Goal: Information Seeking & Learning: Check status

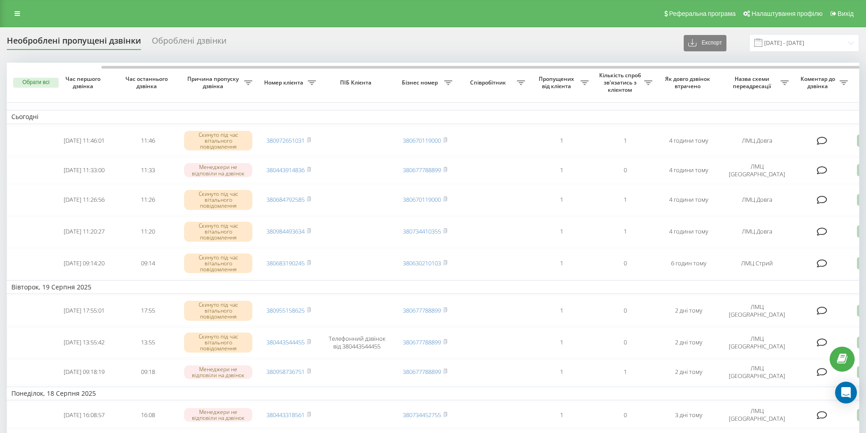
scroll to position [0, 49]
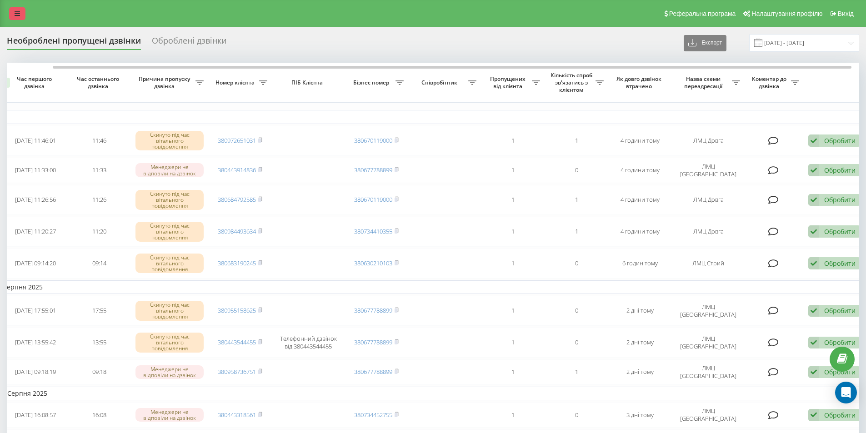
click at [18, 11] on icon at bounding box center [17, 13] width 5 height 6
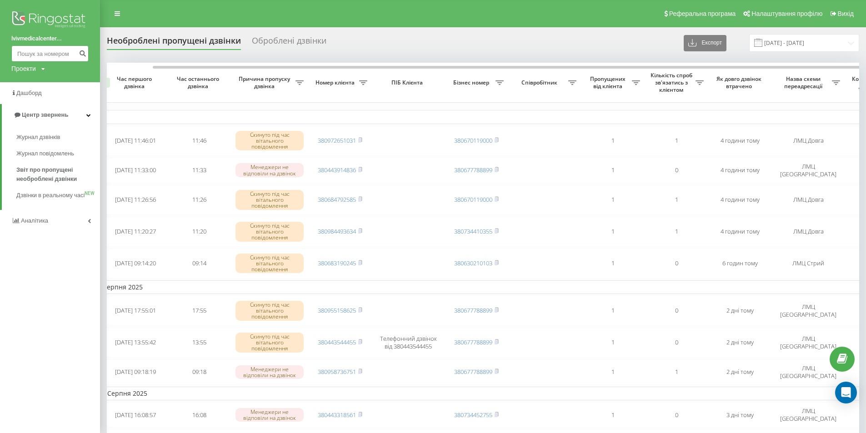
click at [23, 57] on input at bounding box center [49, 53] width 77 height 16
paste input "380992334888"
type input "380992334888"
click at [83, 53] on icon "submit" at bounding box center [83, 52] width 8 height 5
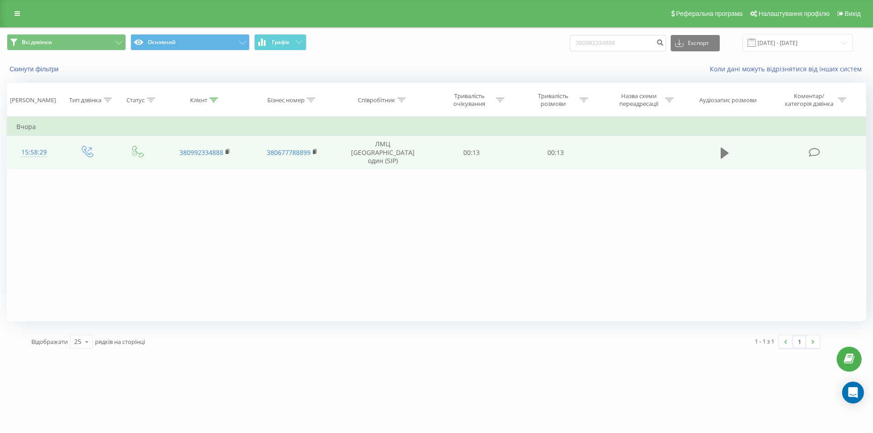
click at [722, 147] on icon at bounding box center [725, 152] width 8 height 11
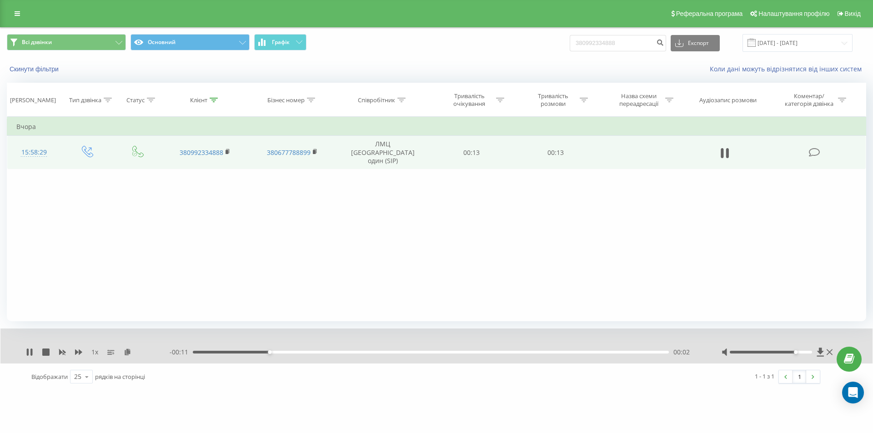
click at [792, 352] on div at bounding box center [771, 352] width 83 height 3
click at [804, 351] on div at bounding box center [771, 352] width 83 height 3
click at [808, 352] on div at bounding box center [771, 352] width 83 height 3
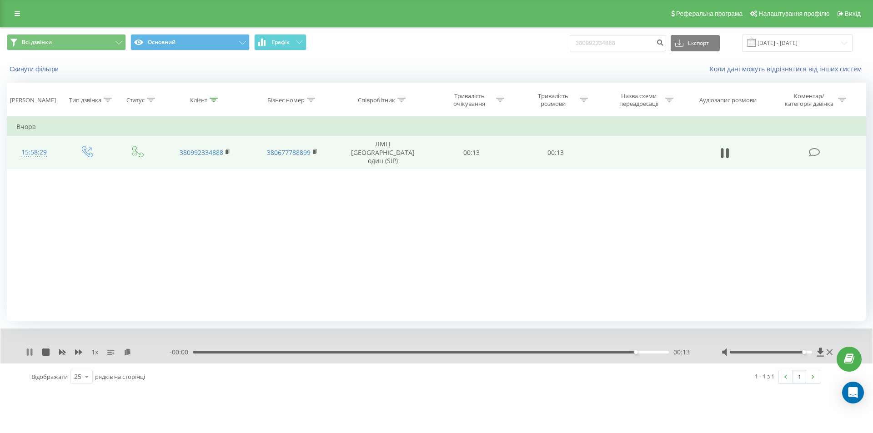
click at [30, 352] on icon at bounding box center [29, 352] width 7 height 7
drag, startPoint x: 634, startPoint y: 41, endPoint x: 313, endPoint y: 43, distance: 321.1
click at [313, 43] on div "Всі дзвінки Основний Графік 380992334888 Експорт .csv .xls .xlsx 21.05.2025 - 2…" at bounding box center [437, 43] width 860 height 18
paste input "380967492174"
type input "380967492174"
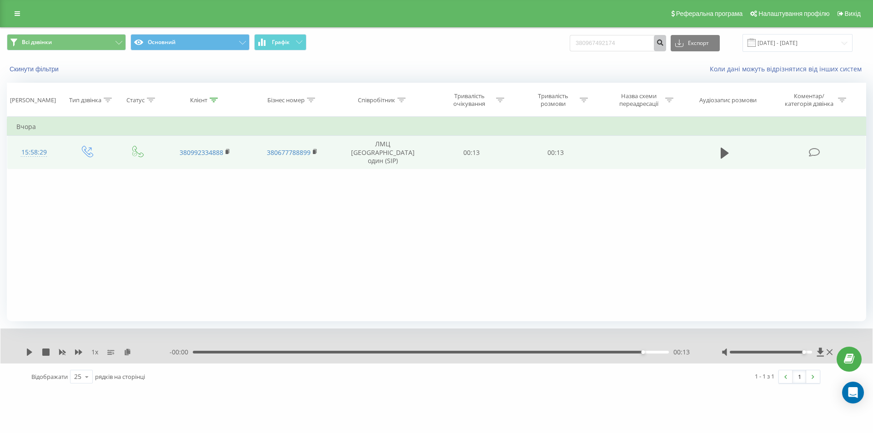
click at [664, 42] on icon "submit" at bounding box center [660, 41] width 8 height 5
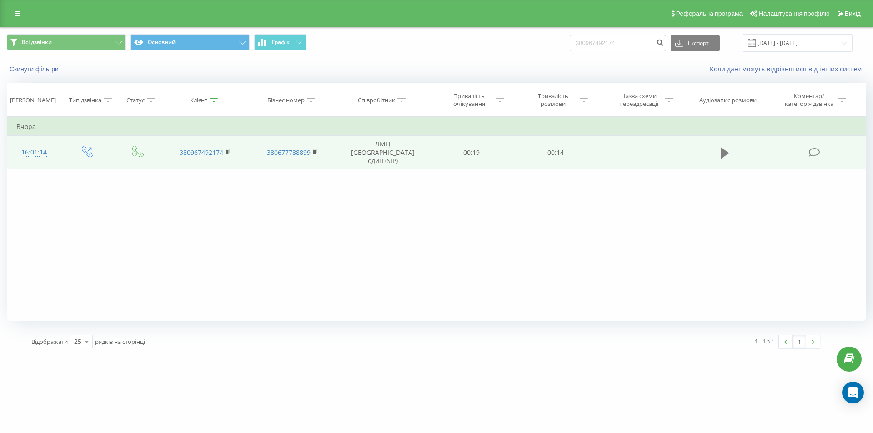
click at [727, 147] on icon at bounding box center [725, 153] width 8 height 13
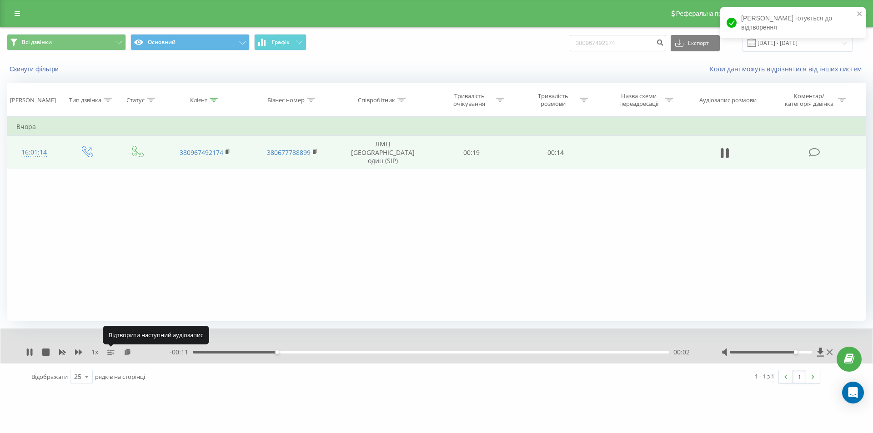
click at [792, 353] on div at bounding box center [771, 352] width 83 height 3
click at [806, 353] on div at bounding box center [771, 352] width 83 height 3
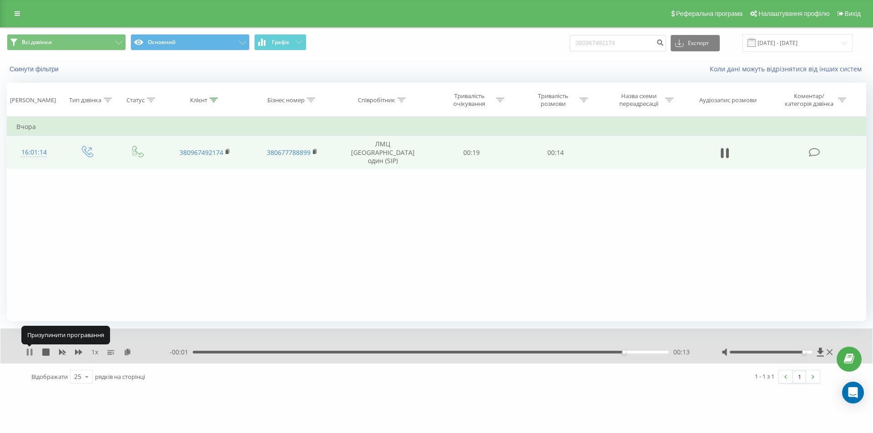
click at [30, 350] on icon at bounding box center [29, 352] width 7 height 7
drag, startPoint x: 635, startPoint y: 42, endPoint x: 334, endPoint y: 39, distance: 300.7
click at [335, 39] on div "Всі дзвінки Основний Графік 380967492174 Експорт .csv .xls .xlsx 21.05.2025 - 2…" at bounding box center [437, 43] width 860 height 18
paste input "380986767736"
type input "380986767736"
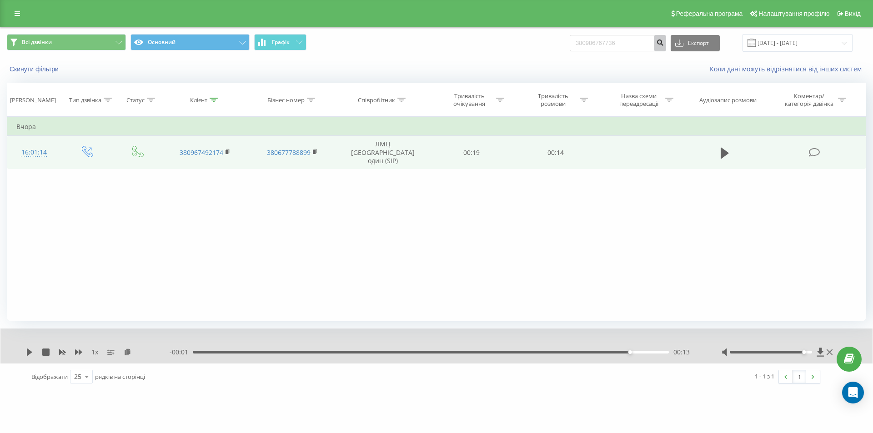
click at [664, 40] on icon "submit" at bounding box center [660, 41] width 8 height 5
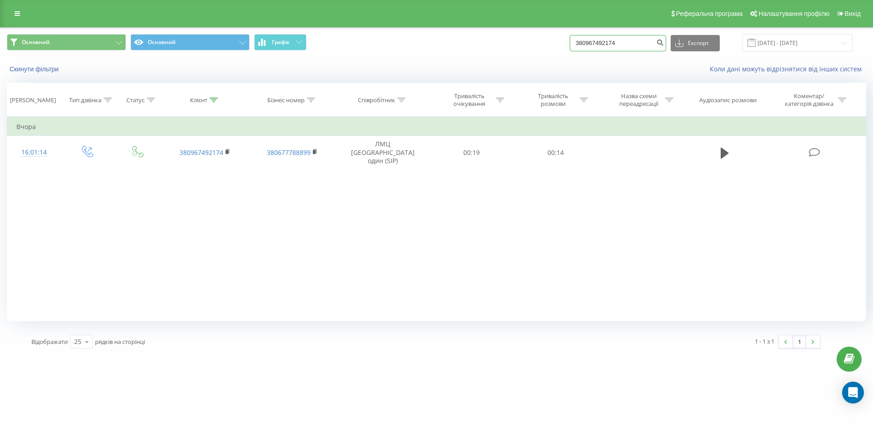
drag, startPoint x: 635, startPoint y: 41, endPoint x: 373, endPoint y: 40, distance: 262.0
click at [375, 40] on div "Основний Основний Графік 380967492174 Експорт .csv .xls .xlsx [DATE] - [DATE]" at bounding box center [437, 43] width 860 height 18
drag, startPoint x: 638, startPoint y: 45, endPoint x: 107, endPoint y: 46, distance: 531.2
click at [107, 46] on div "Основний Основний Графік 380967492174 Експорт .csv .xls .xlsx [DATE] - [DATE]" at bounding box center [437, 43] width 860 height 18
drag, startPoint x: 628, startPoint y: 45, endPoint x: 347, endPoint y: 66, distance: 281.9
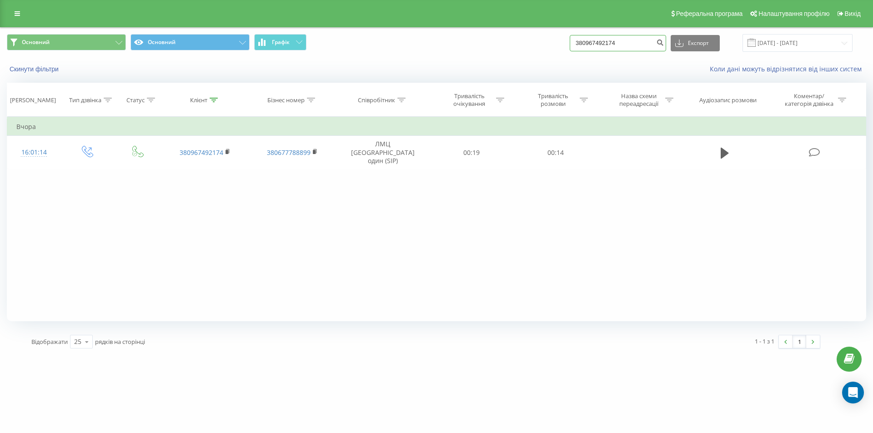
click at [347, 66] on div "Основний Основний Графік 380967492174 Експорт .csv .xls .xlsx [DATE] - [DATE] С…" at bounding box center [436, 54] width 872 height 52
drag, startPoint x: 647, startPoint y: 41, endPoint x: 473, endPoint y: 49, distance: 173.9
click at [463, 47] on div "Основний Основний Графік 380967492174 Експорт .csv .xls .xlsx [DATE] - [DATE]" at bounding box center [437, 43] width 860 height 18
click at [15, 14] on icon at bounding box center [17, 13] width 5 height 6
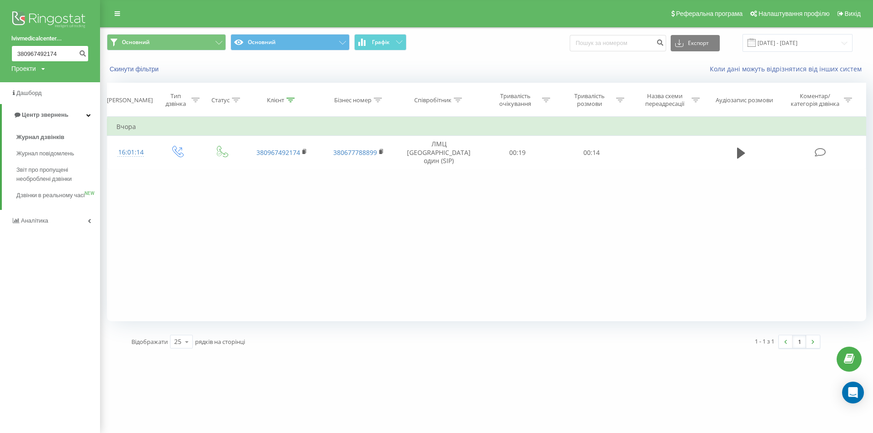
drag, startPoint x: 56, startPoint y: 55, endPoint x: 0, endPoint y: 52, distance: 56.0
click at [0, 52] on div "lvivmedicalcenter... 380967492174 Проекти [DOMAIN_NAME]" at bounding box center [50, 41] width 100 height 82
click at [82, 55] on icon "submit" at bounding box center [83, 52] width 8 height 5
